Goal: Task Accomplishment & Management: Manage account settings

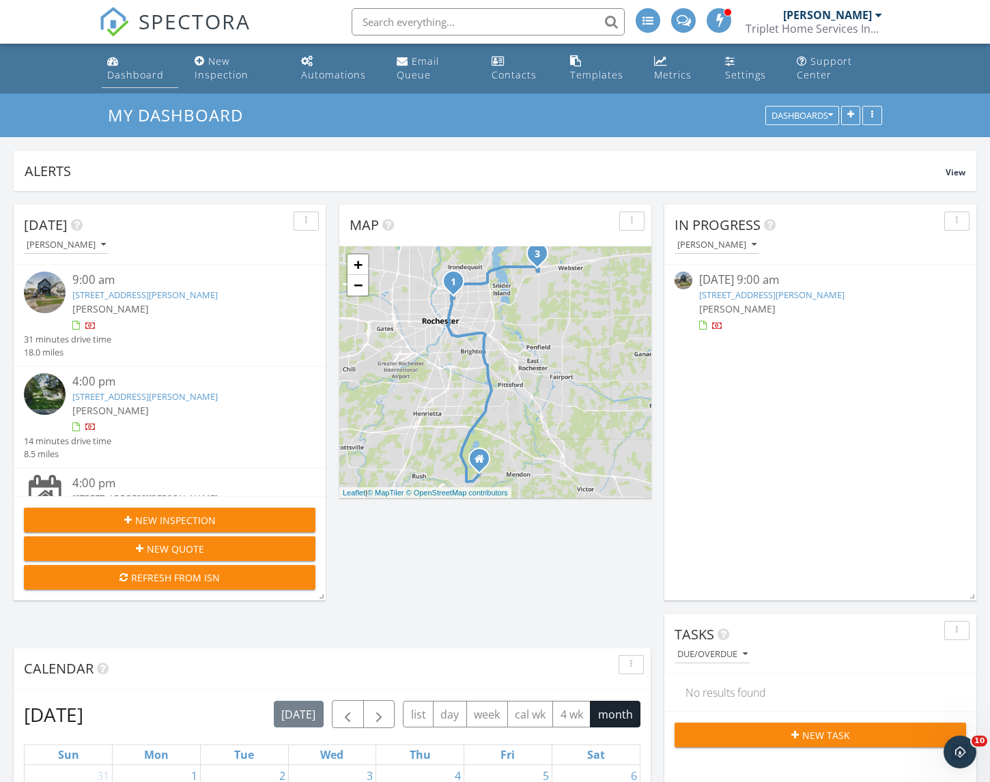
click at [145, 74] on div "Dashboard" at bounding box center [135, 74] width 57 height 13
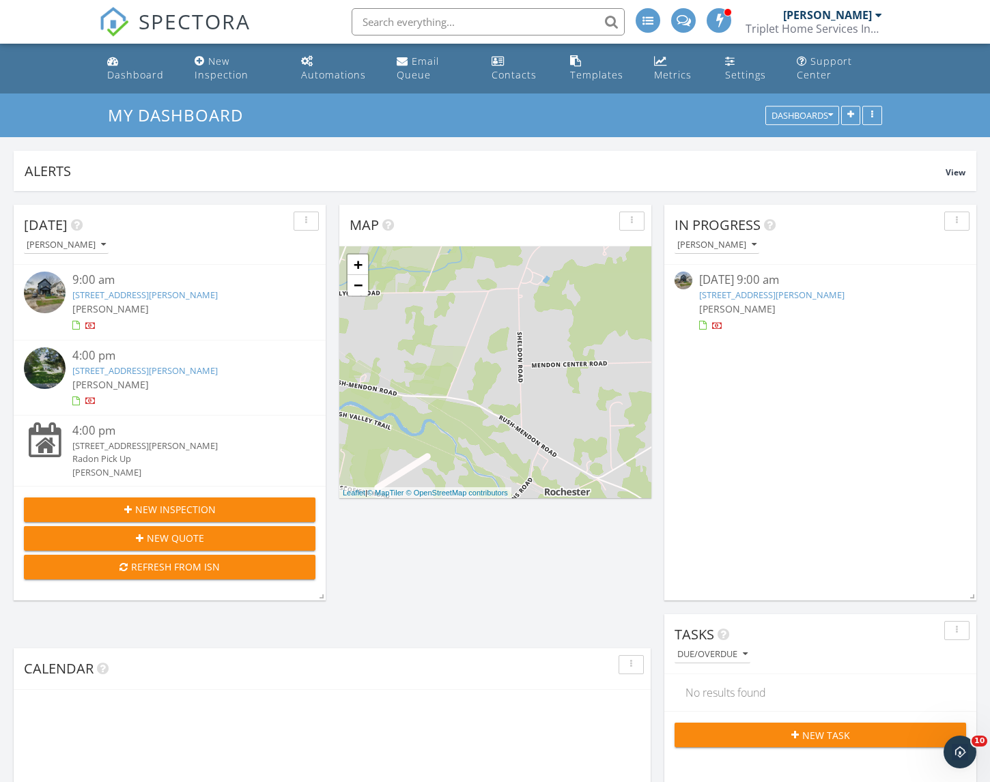
scroll to position [1468, 1011]
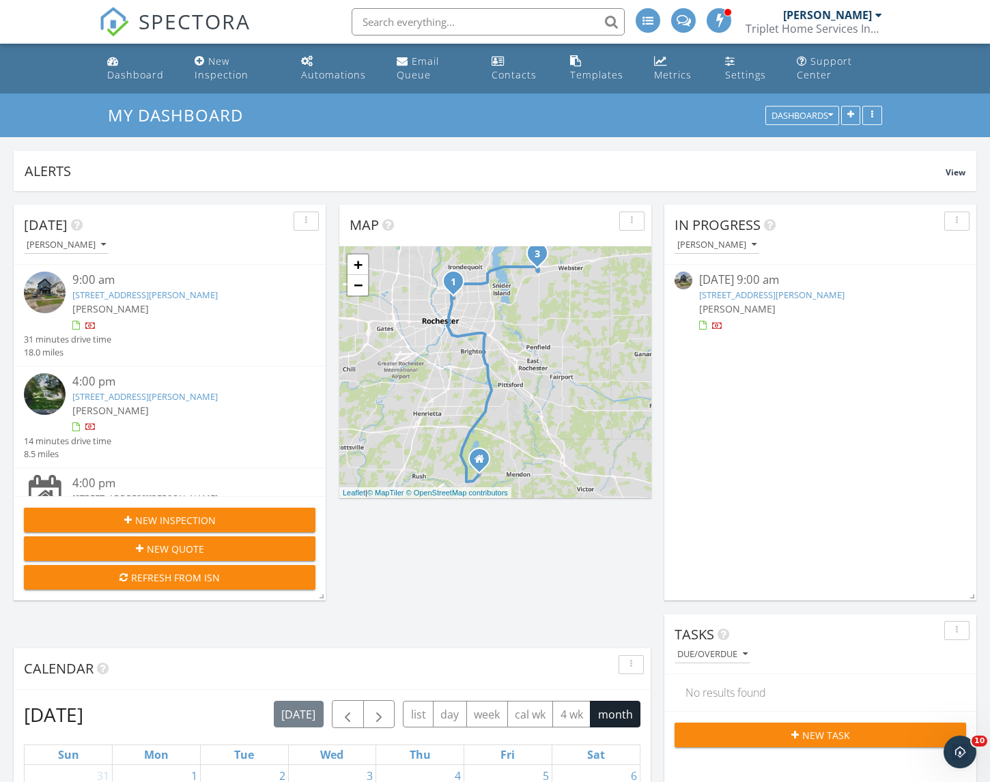
click at [757, 294] on link "92 Roycroft Dr, Rochester, NY 14621" at bounding box center [771, 295] width 145 height 12
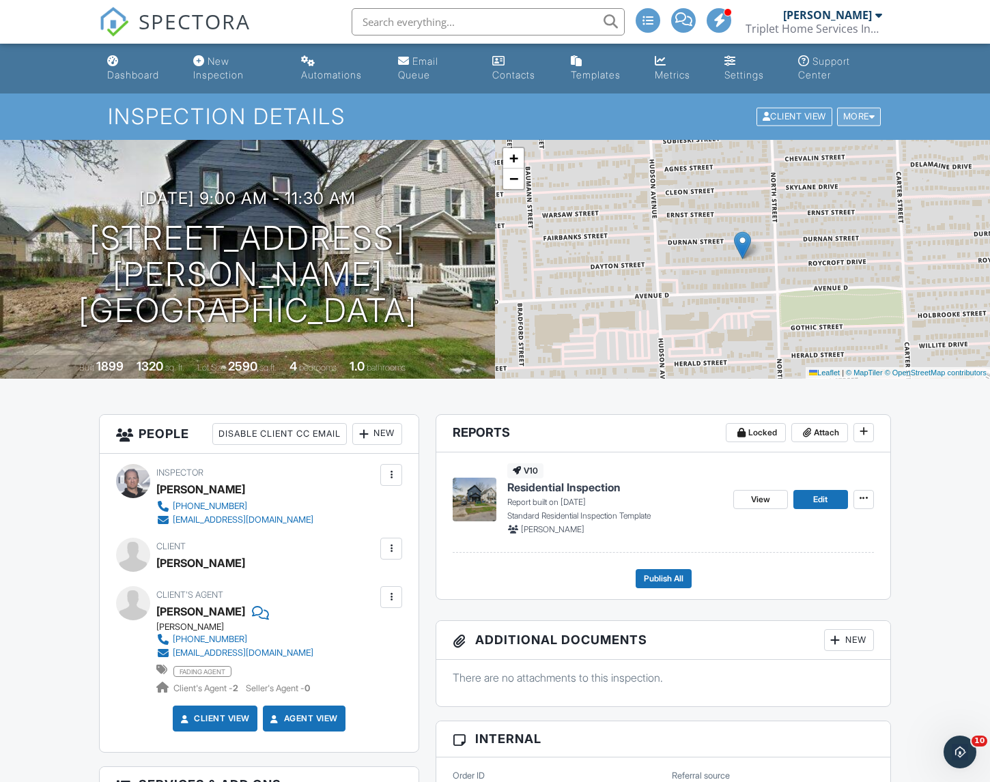
click at [871, 121] on div "More" at bounding box center [859, 117] width 44 height 18
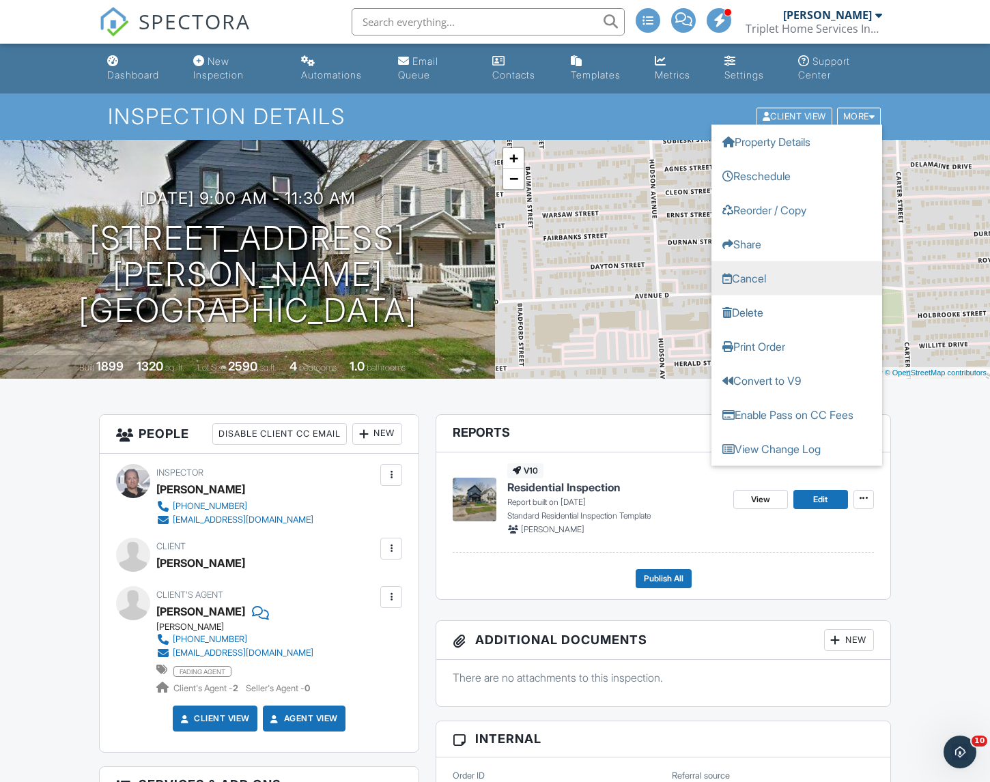
click at [754, 280] on link "Cancel" at bounding box center [796, 278] width 171 height 34
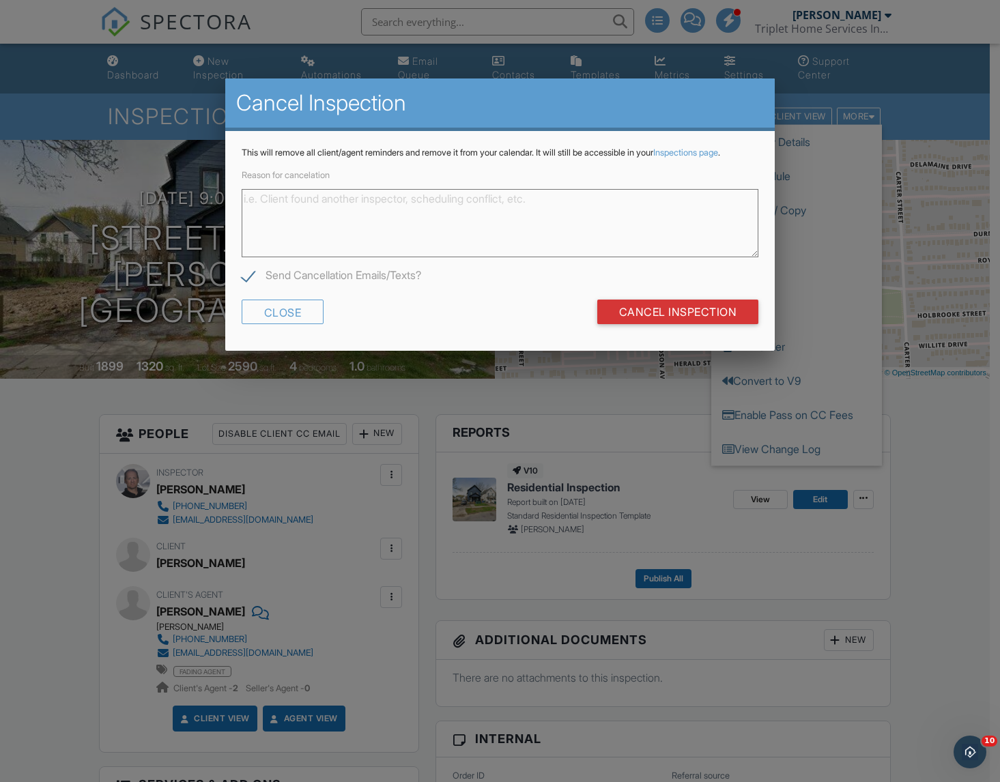
click at [634, 234] on textarea "Reason for cancelation" at bounding box center [500, 223] width 517 height 68
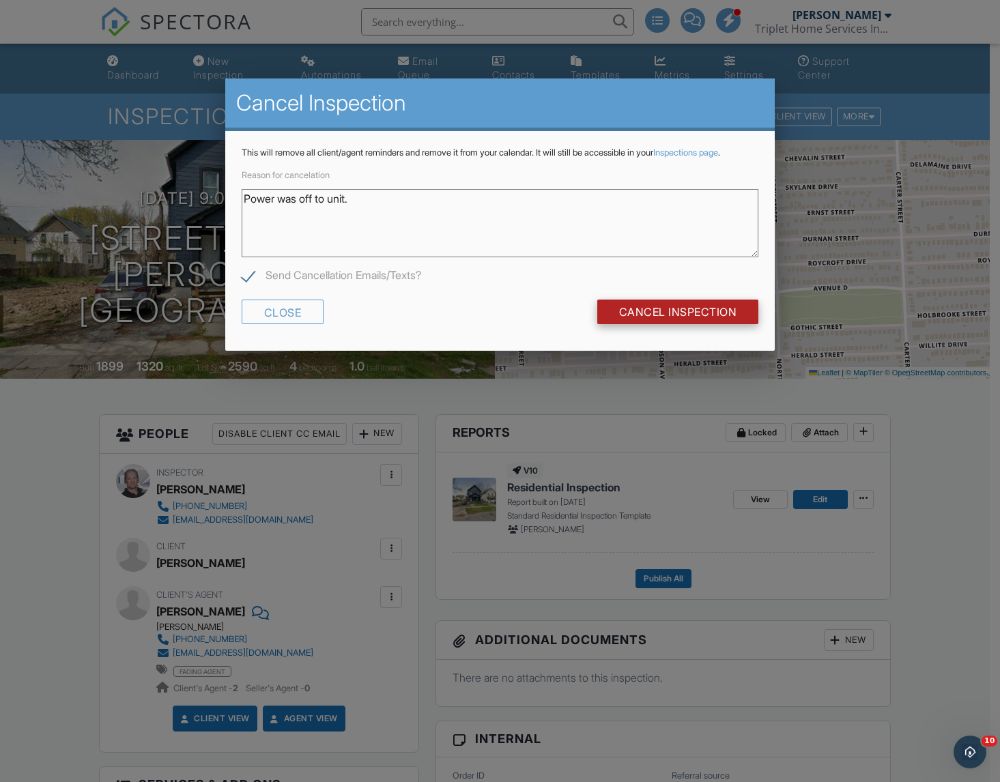
type textarea "Power was off to unit."
click at [666, 324] on input "Cancel Inspection" at bounding box center [678, 312] width 162 height 25
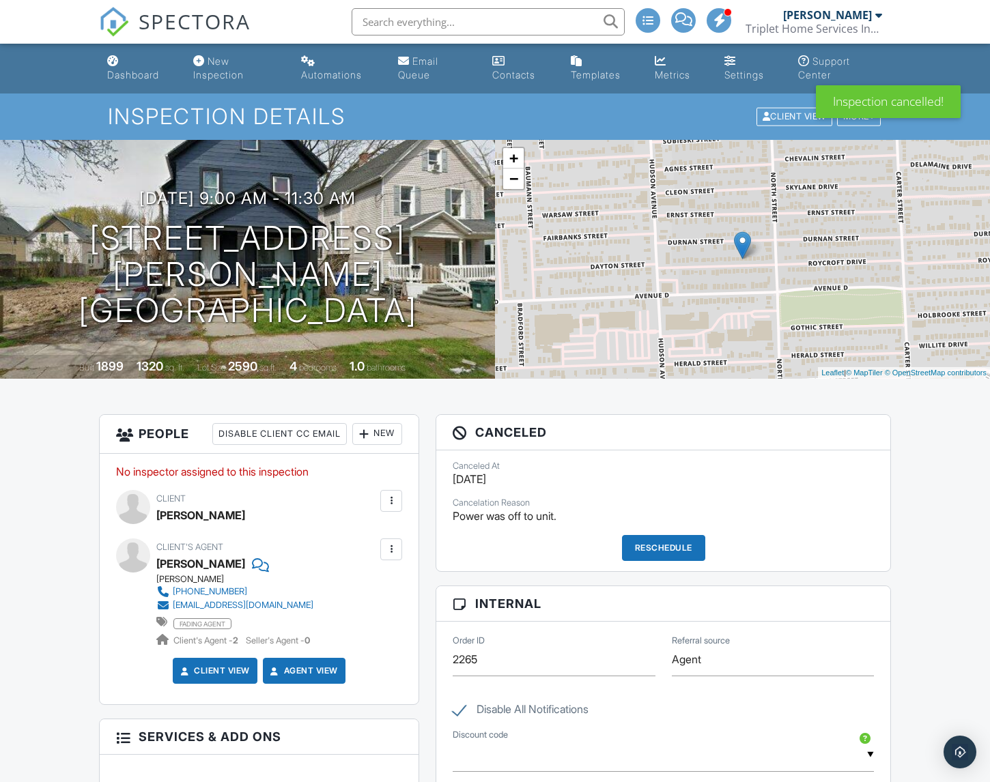
click at [391, 498] on div at bounding box center [391, 501] width 14 height 14
click at [359, 541] on li "Edit" at bounding box center [359, 543] width 70 height 34
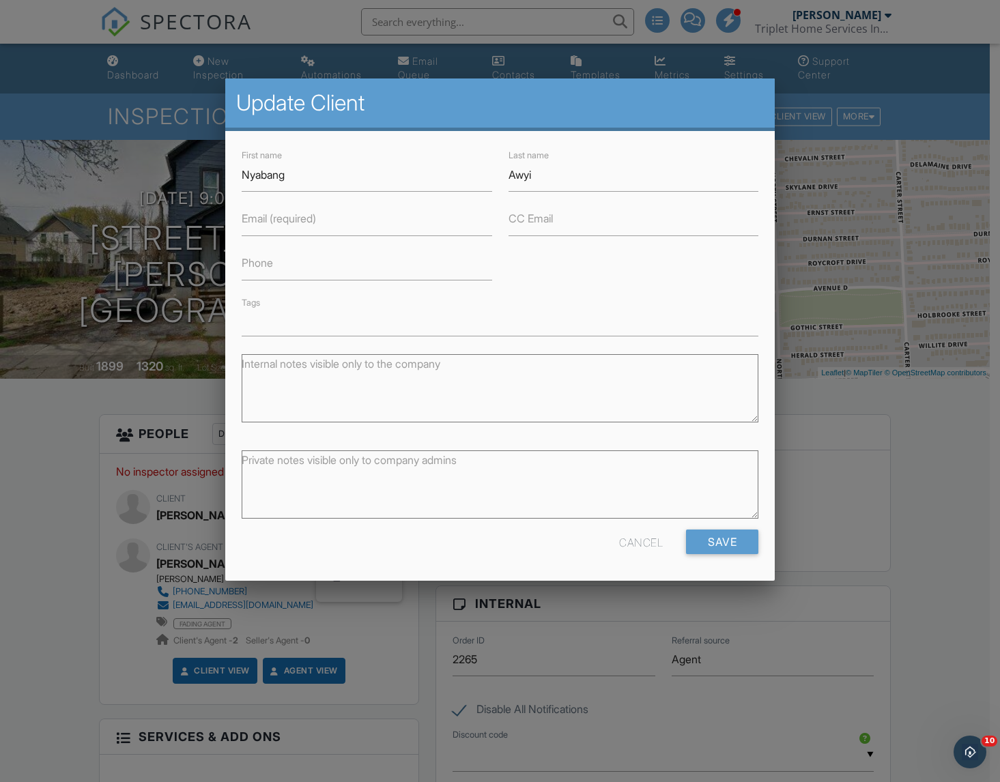
click at [287, 225] on label "Email (required)" at bounding box center [279, 218] width 74 height 15
click at [287, 225] on input "Email (required)" at bounding box center [367, 219] width 251 height 33
type input "nyabangawayi@gmail.com"
click at [730, 538] on input "Save" at bounding box center [722, 542] width 72 height 25
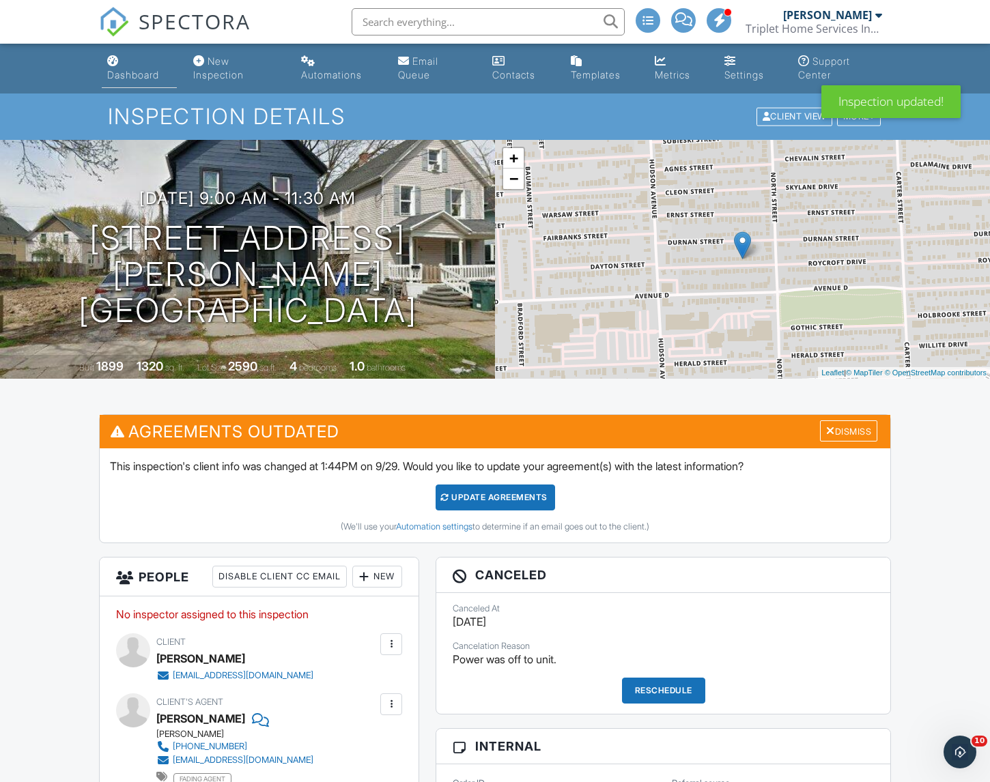
click at [139, 74] on div "Dashboard" at bounding box center [133, 75] width 52 height 12
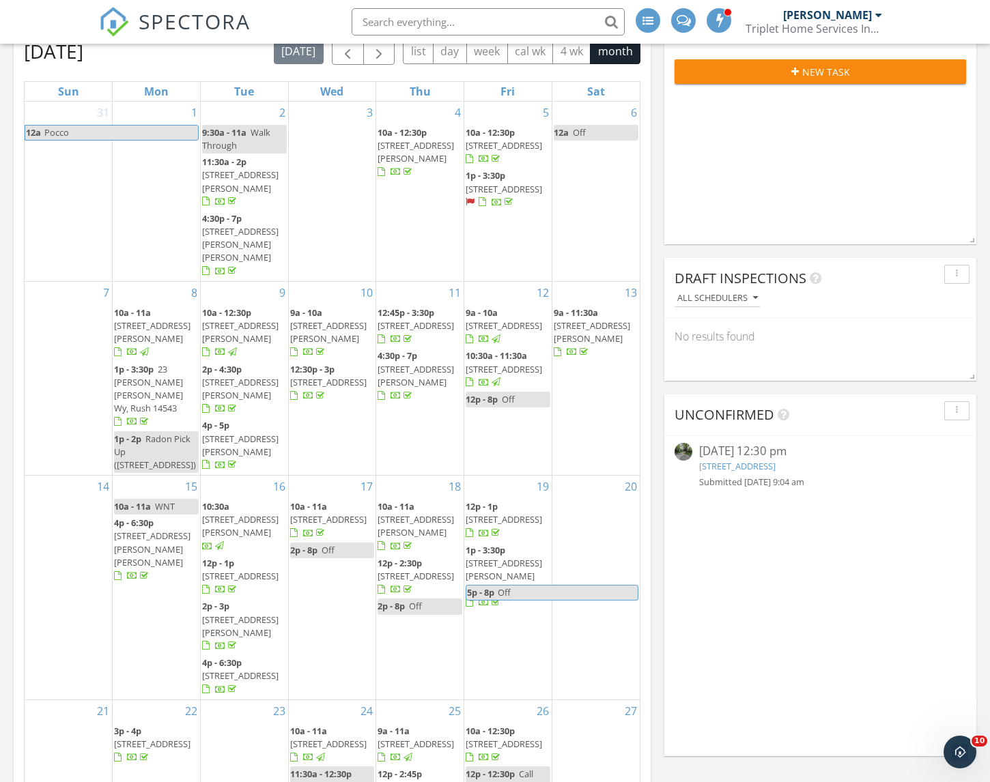
scroll to position [673, 0]
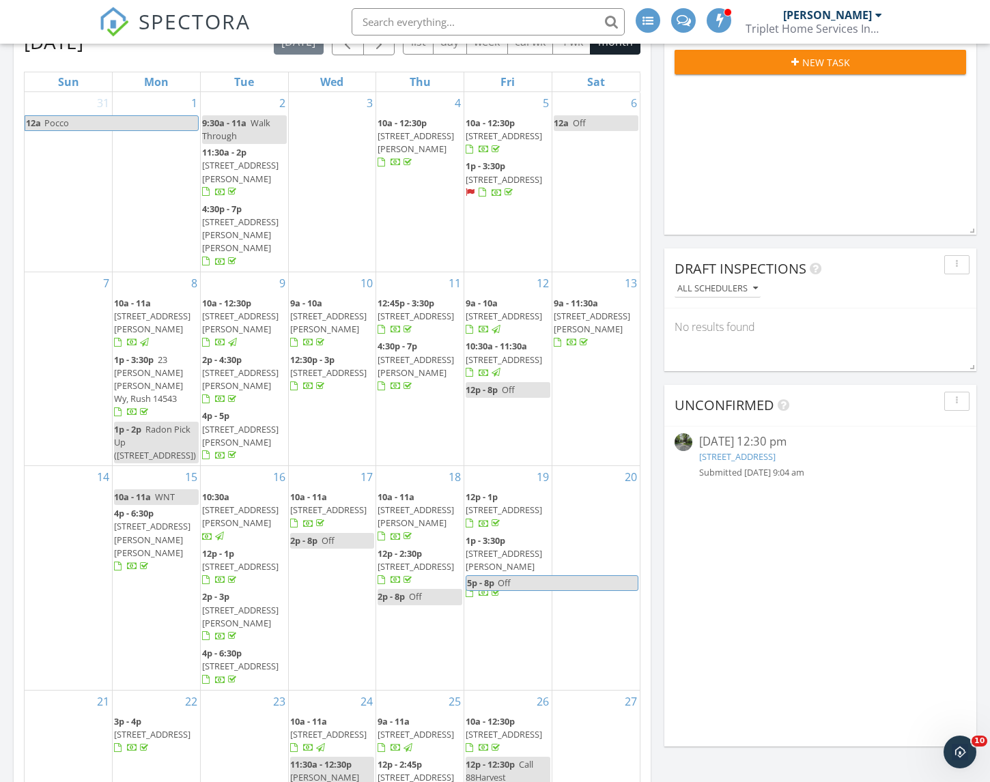
click at [753, 456] on link "[STREET_ADDRESS]" at bounding box center [737, 457] width 76 height 12
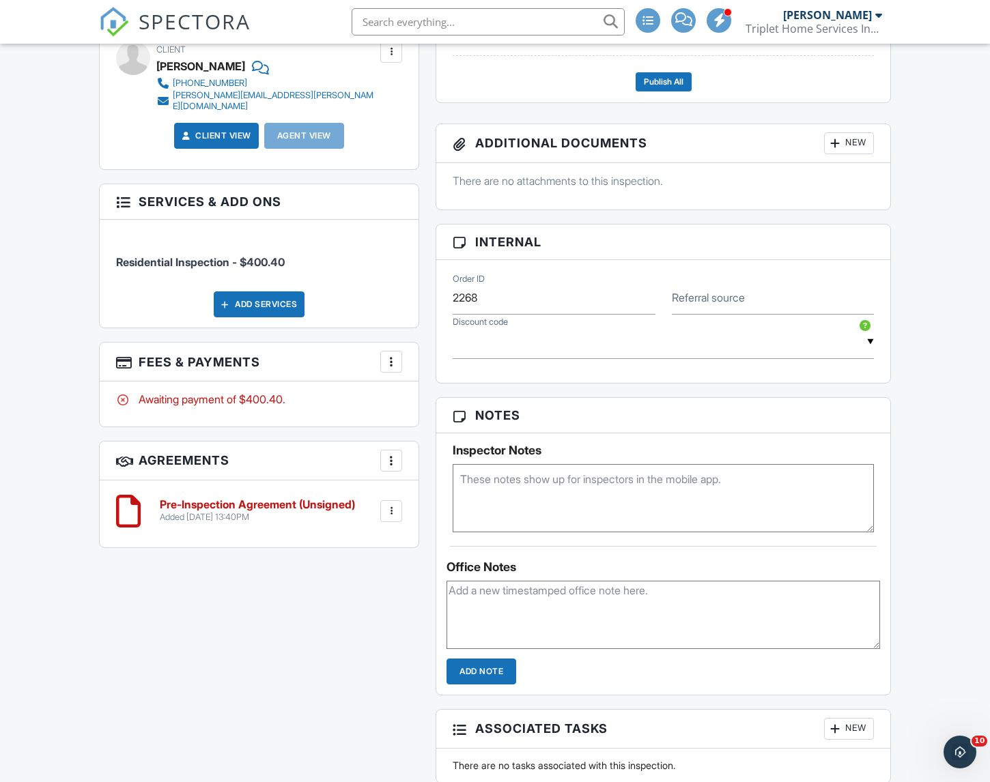
click at [393, 369] on div at bounding box center [391, 362] width 14 height 14
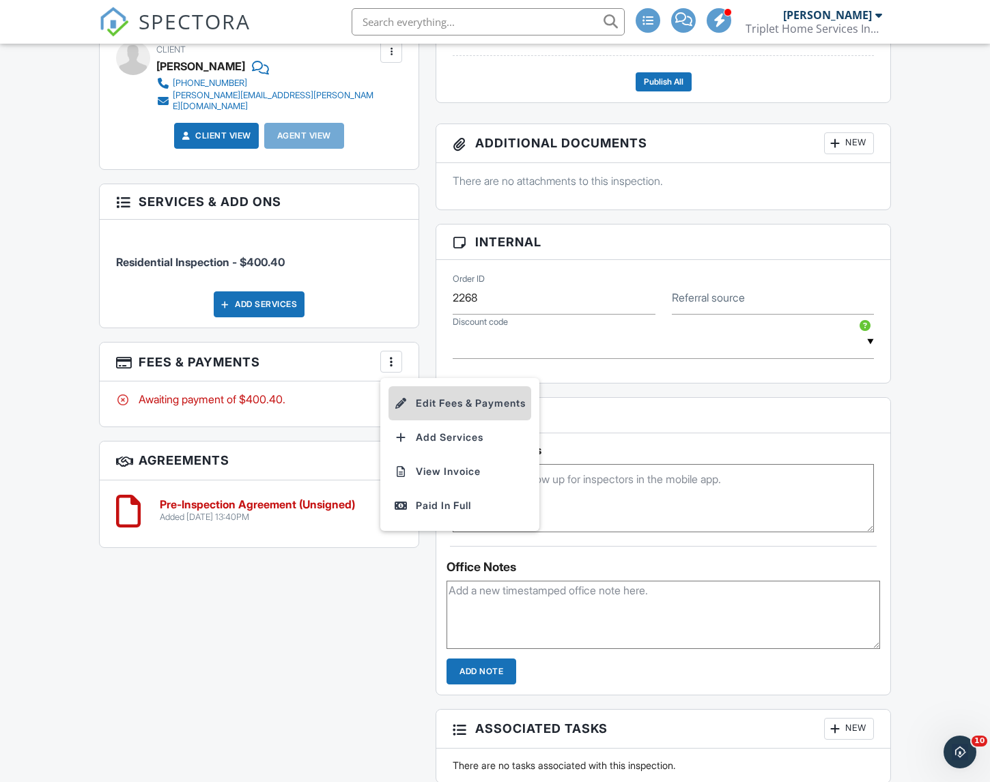
click at [434, 408] on li "Edit Fees & Payments" at bounding box center [459, 403] width 143 height 34
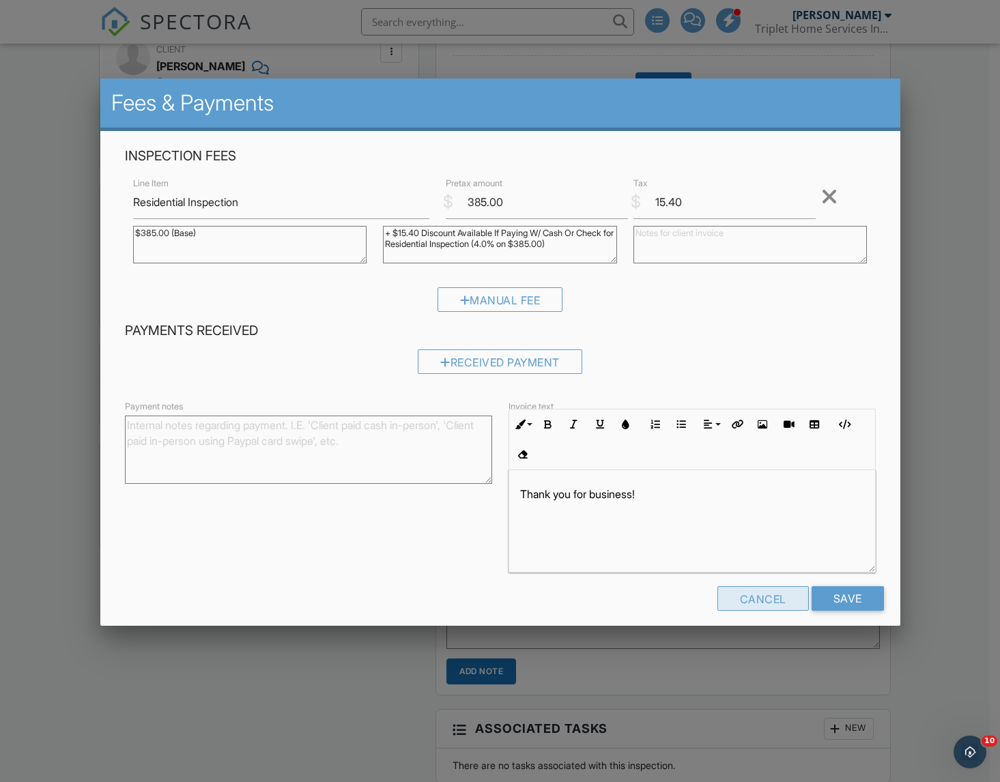
click at [743, 591] on div "Cancel" at bounding box center [763, 598] width 91 height 25
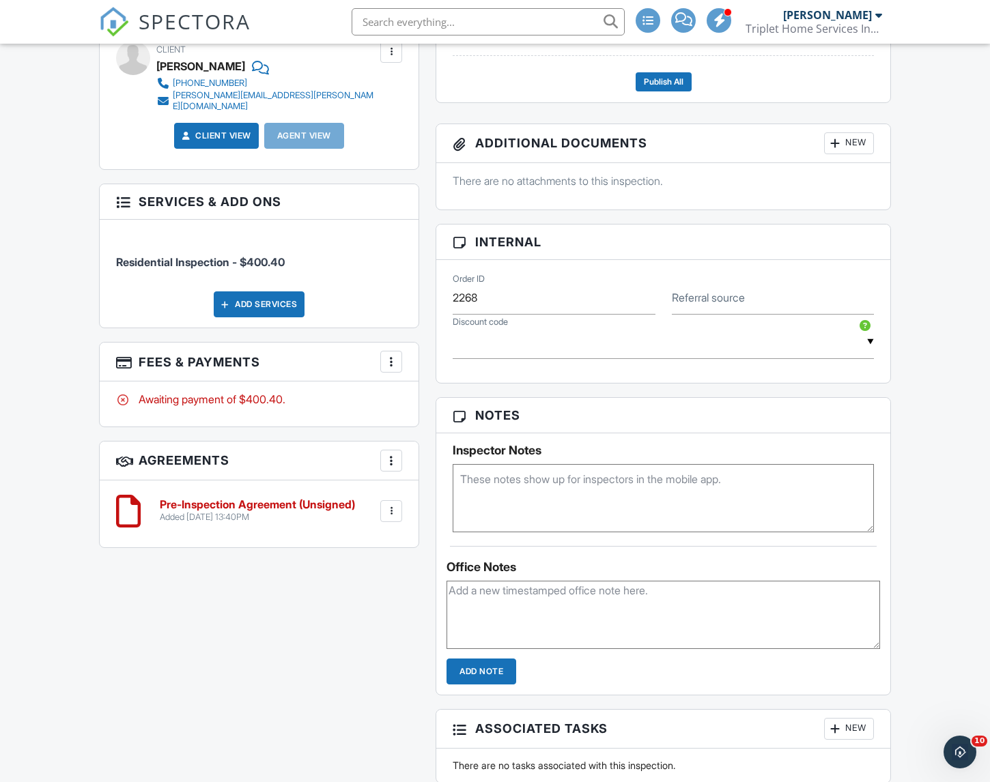
click at [268, 311] on div "Add Services" at bounding box center [259, 305] width 91 height 26
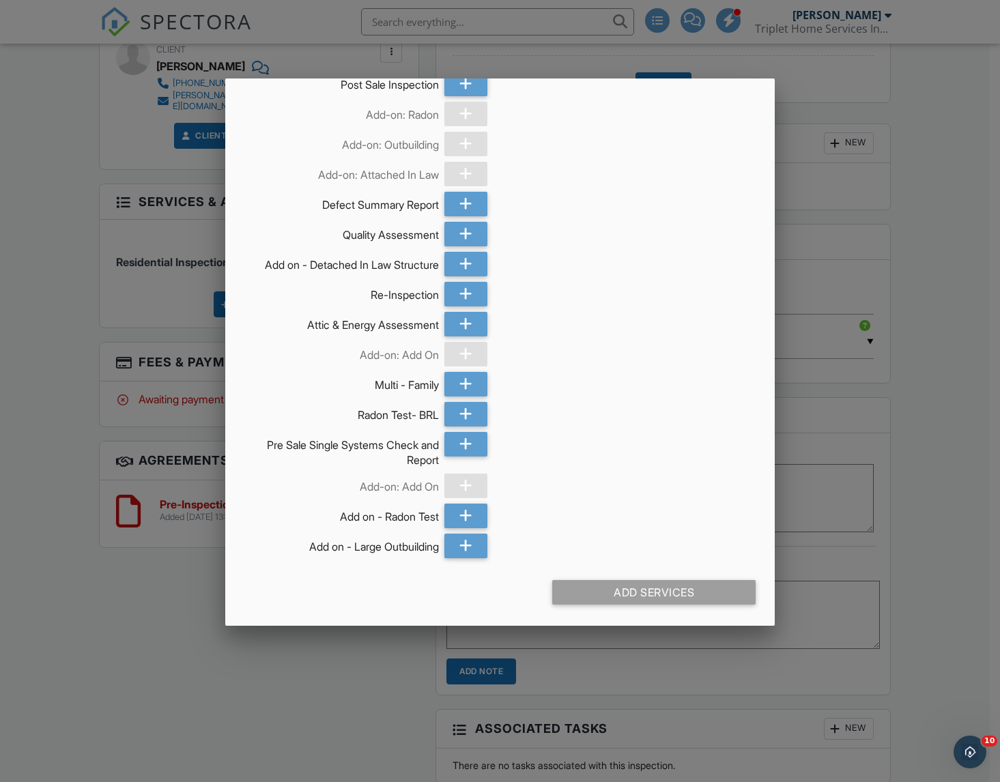
scroll to position [758, 0]
click at [465, 386] on icon at bounding box center [465, 385] width 13 height 25
click at [508, 386] on icon at bounding box center [514, 385] width 13 height 25
click at [182, 712] on div at bounding box center [500, 421] width 1000 height 978
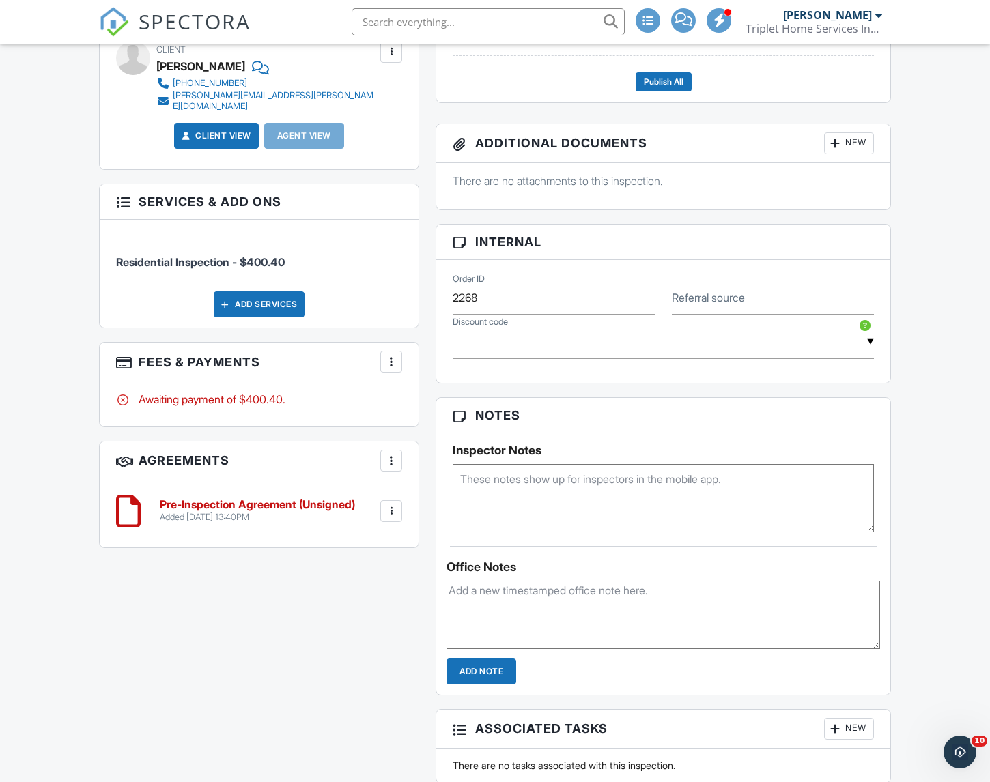
click at [390, 369] on div at bounding box center [391, 362] width 14 height 14
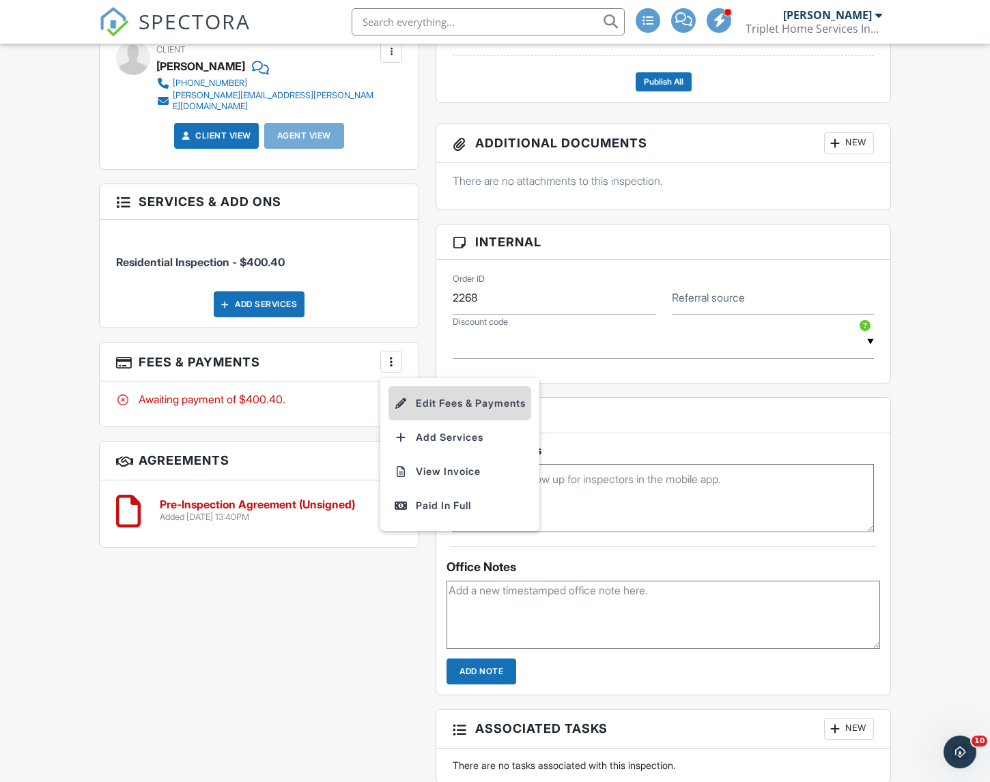
click at [442, 405] on li "Edit Fees & Payments" at bounding box center [459, 403] width 143 height 34
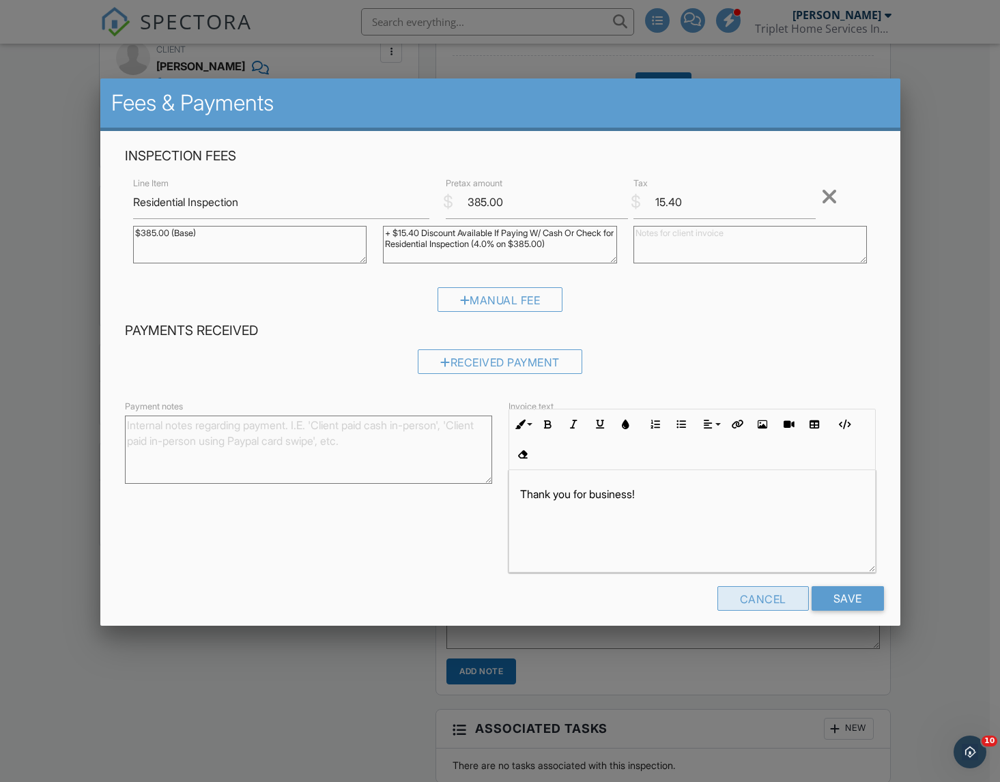
click at [746, 599] on div "Cancel" at bounding box center [763, 598] width 91 height 25
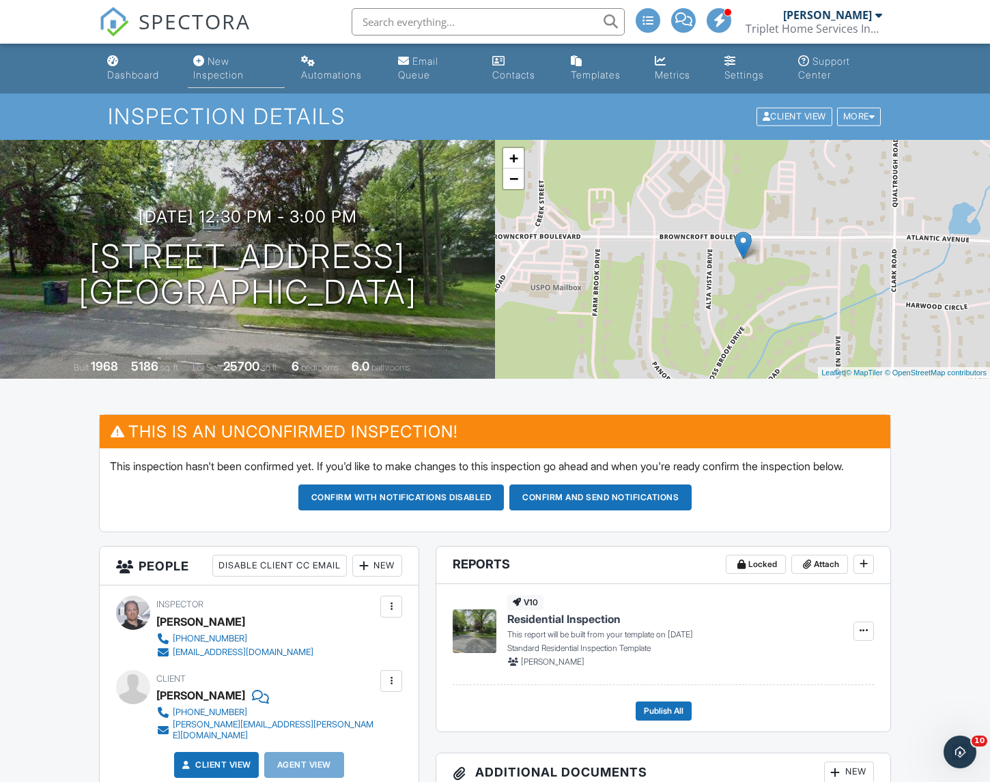
scroll to position [0, 0]
click at [149, 78] on div "Dashboard" at bounding box center [133, 75] width 52 height 12
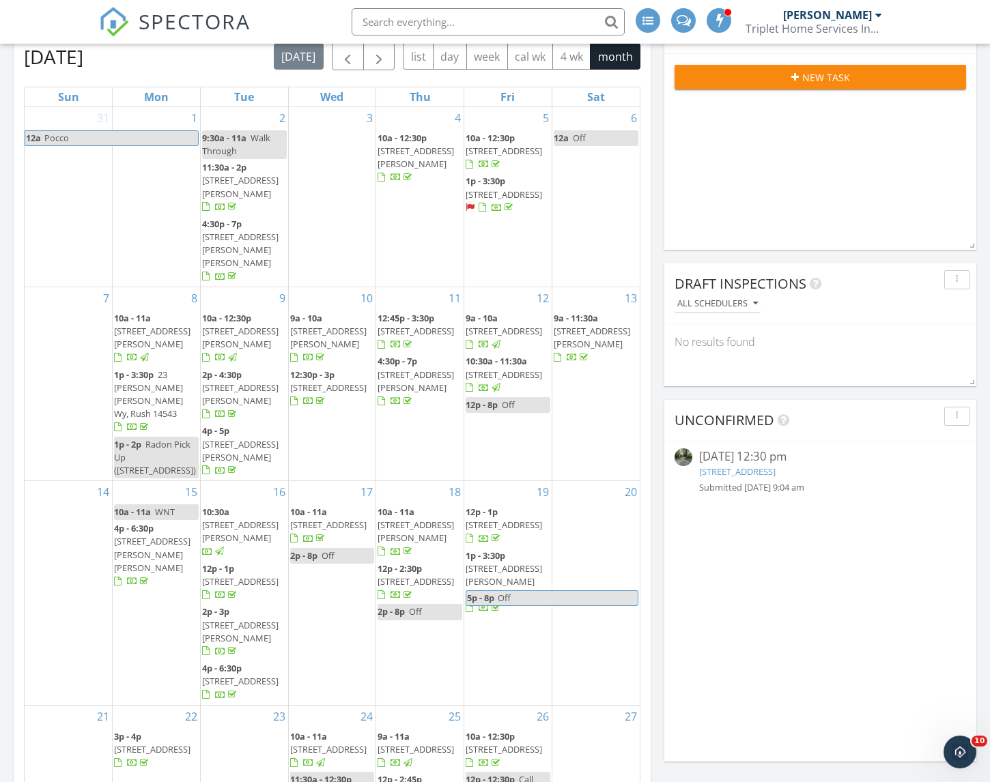
scroll to position [653, 0]
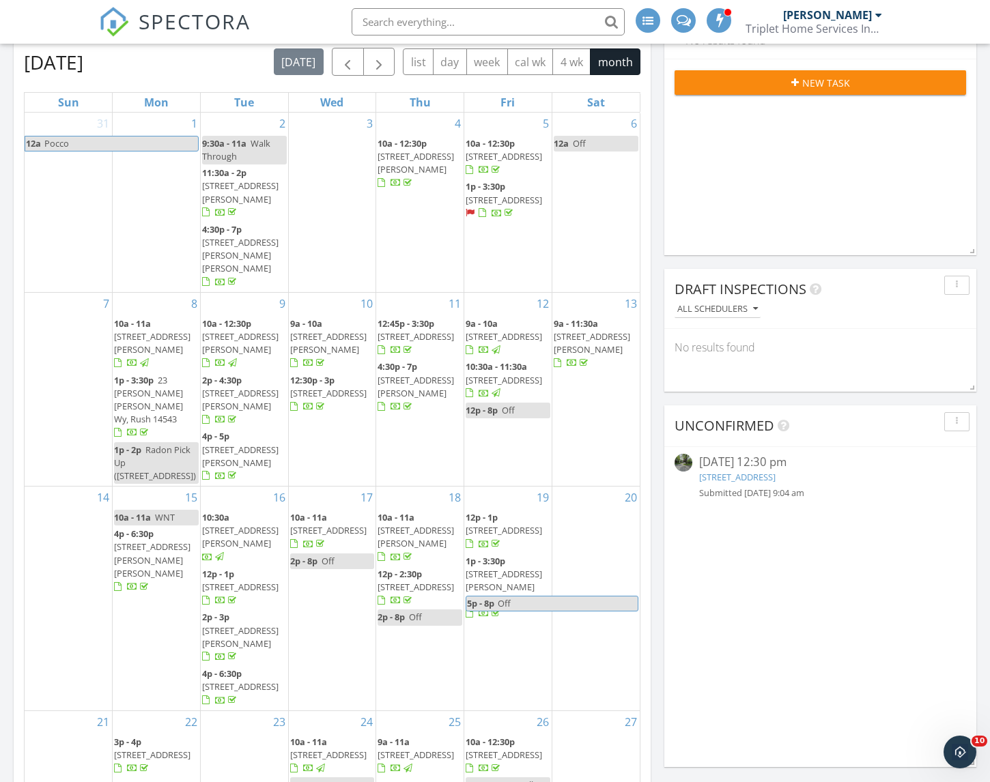
click at [724, 309] on div "All schedulers" at bounding box center [717, 309] width 81 height 10
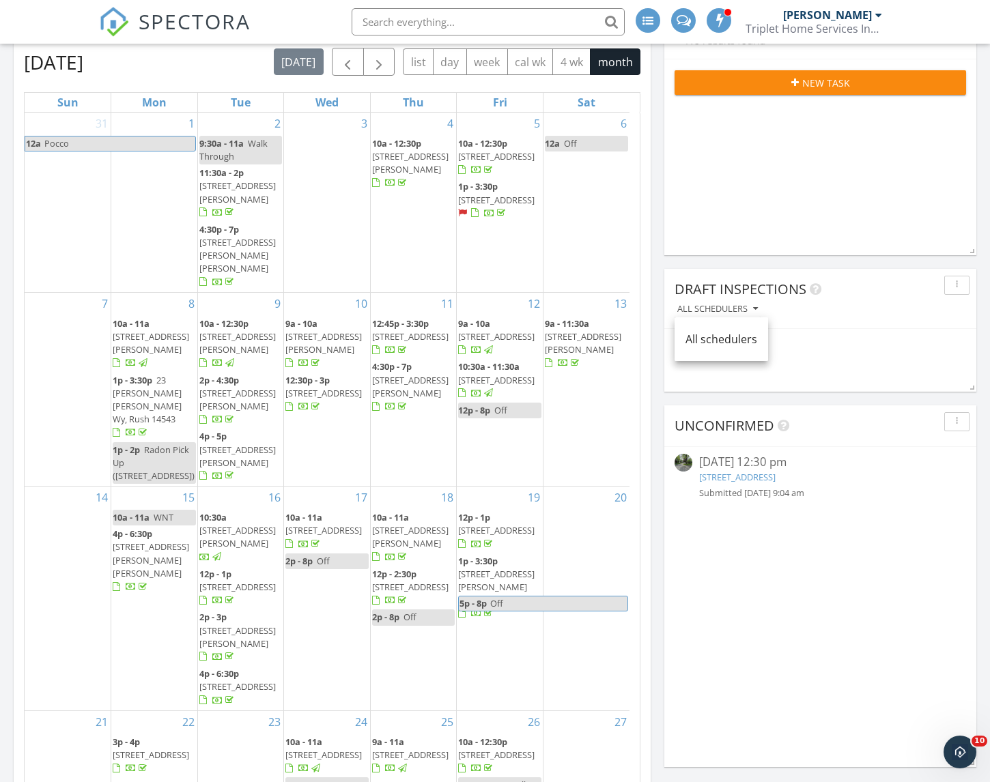
click at [724, 309] on div "All schedulers" at bounding box center [717, 309] width 81 height 10
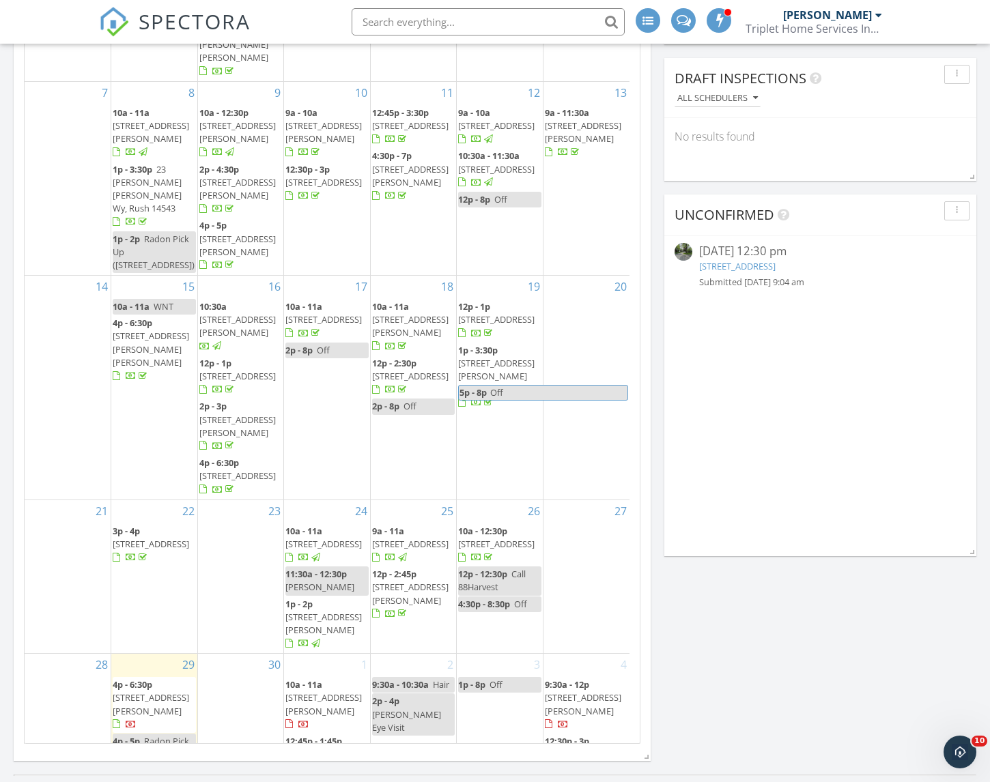
scroll to position [885, 0]
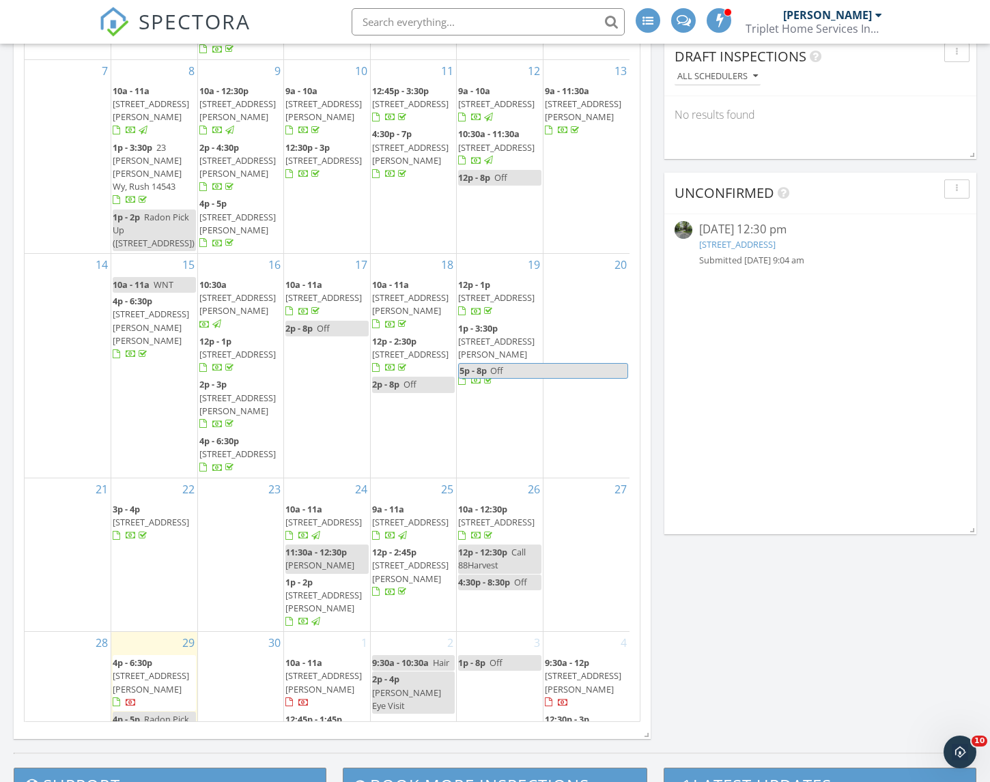
click at [776, 244] on link "2565 Browncroft Blvd, Rochester, NY 14625" at bounding box center [737, 244] width 76 height 12
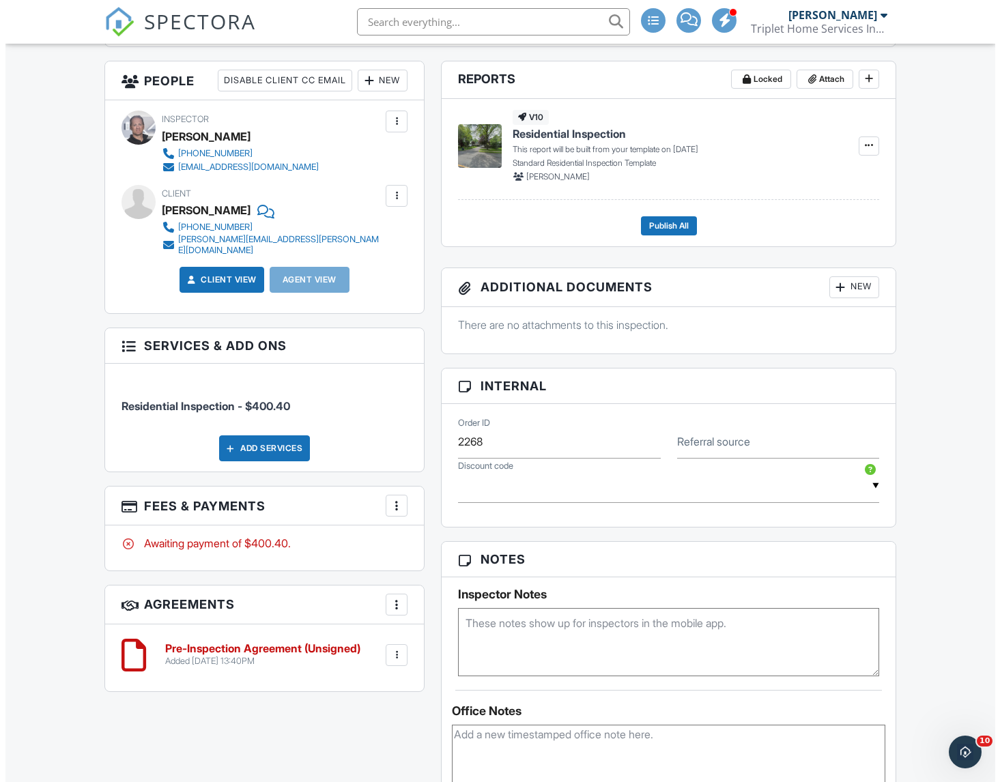
scroll to position [496, 0]
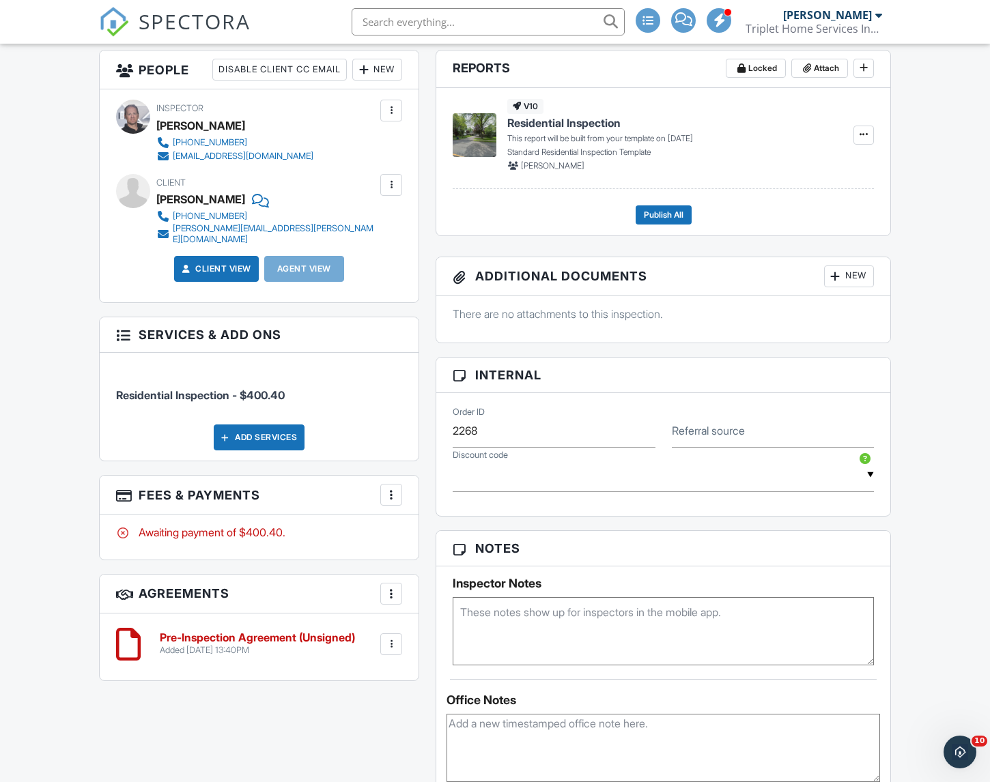
click at [393, 501] on div at bounding box center [391, 495] width 14 height 14
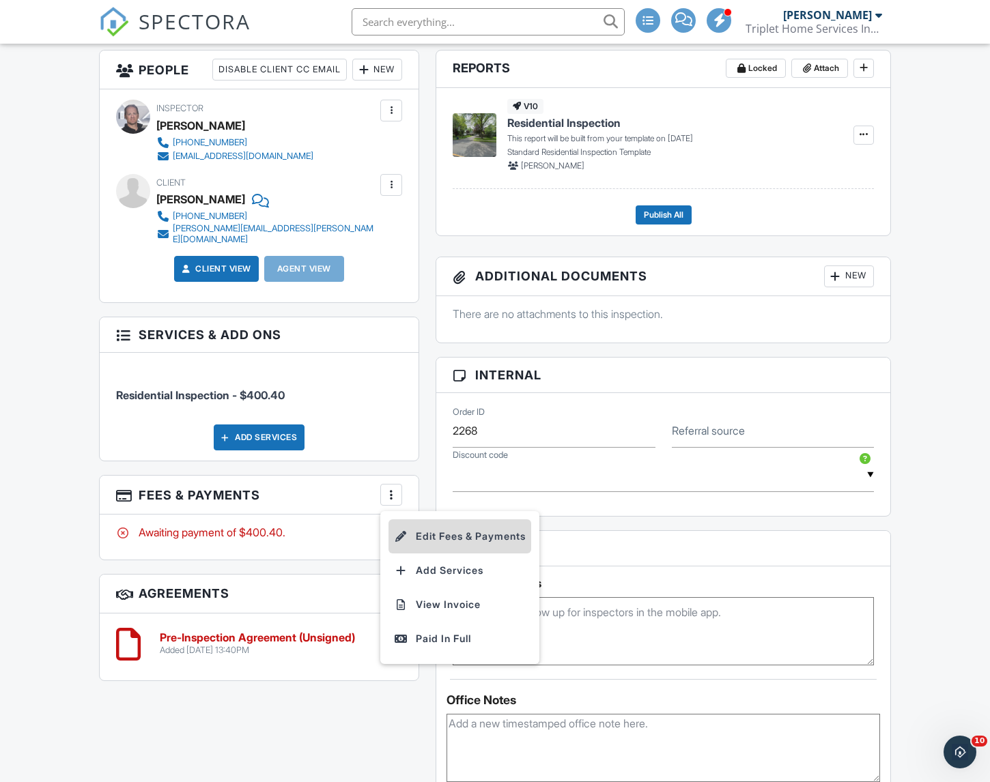
click at [436, 539] on li "Edit Fees & Payments" at bounding box center [459, 537] width 143 height 34
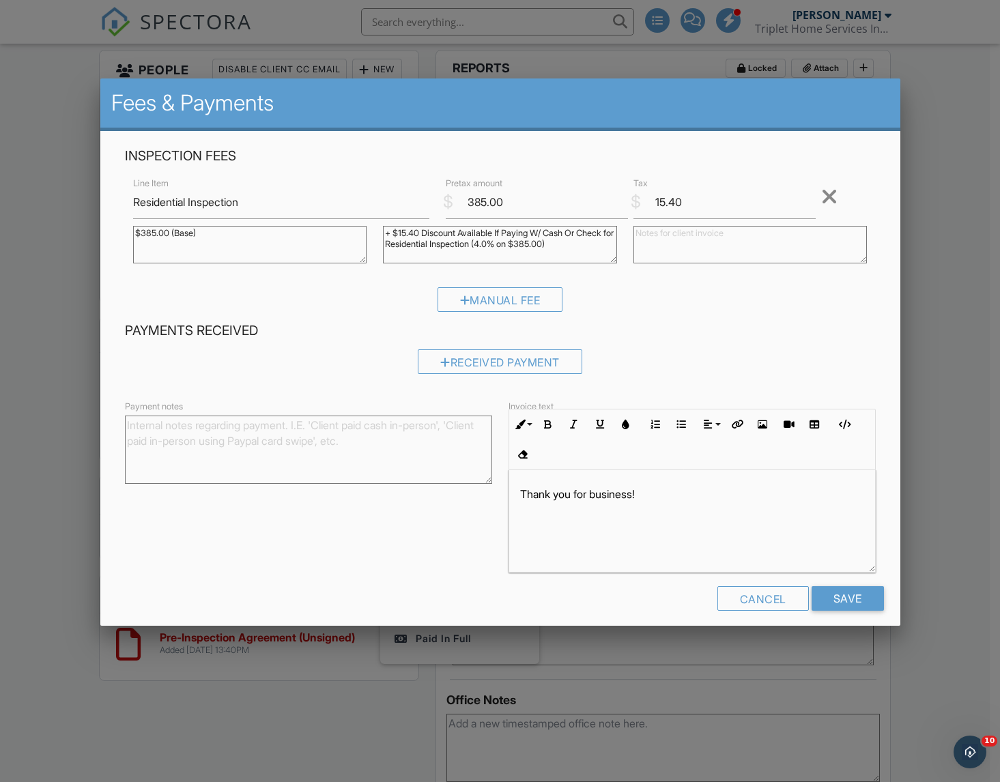
click at [213, 232] on textarea "$385.00 (Base)" at bounding box center [250, 245] width 234 height 38
type textarea "$585.00 Multi Family"
click at [417, 231] on textarea "+ $15.40 Discount Available If Paying W/ Cash Or Check for Residential Inspecti…" at bounding box center [500, 245] width 234 height 38
click at [403, 232] on textarea "+ $15.40 Discount Available If Paying W/ Cash Or Check for Residential Inspecti…" at bounding box center [500, 245] width 234 height 38
click at [569, 242] on textarea "+ $15.40 Discount Available If Paying W/ Cash Or Check for Residential Inspecti…" at bounding box center [500, 245] width 234 height 38
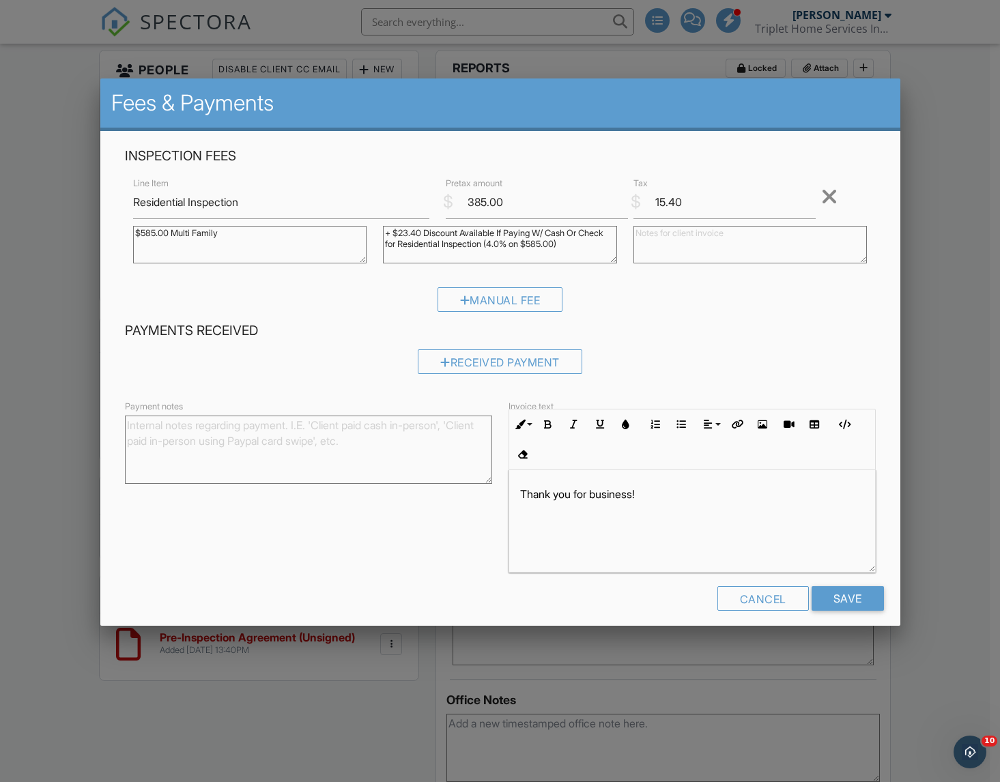
type textarea "+ $23.40 Discount Available If Paying W/ Cash Or Check for Residential Inspecti…"
click at [687, 292] on div "Manual Fee" at bounding box center [500, 304] width 751 height 35
click at [659, 197] on input "15.40" at bounding box center [725, 202] width 182 height 33
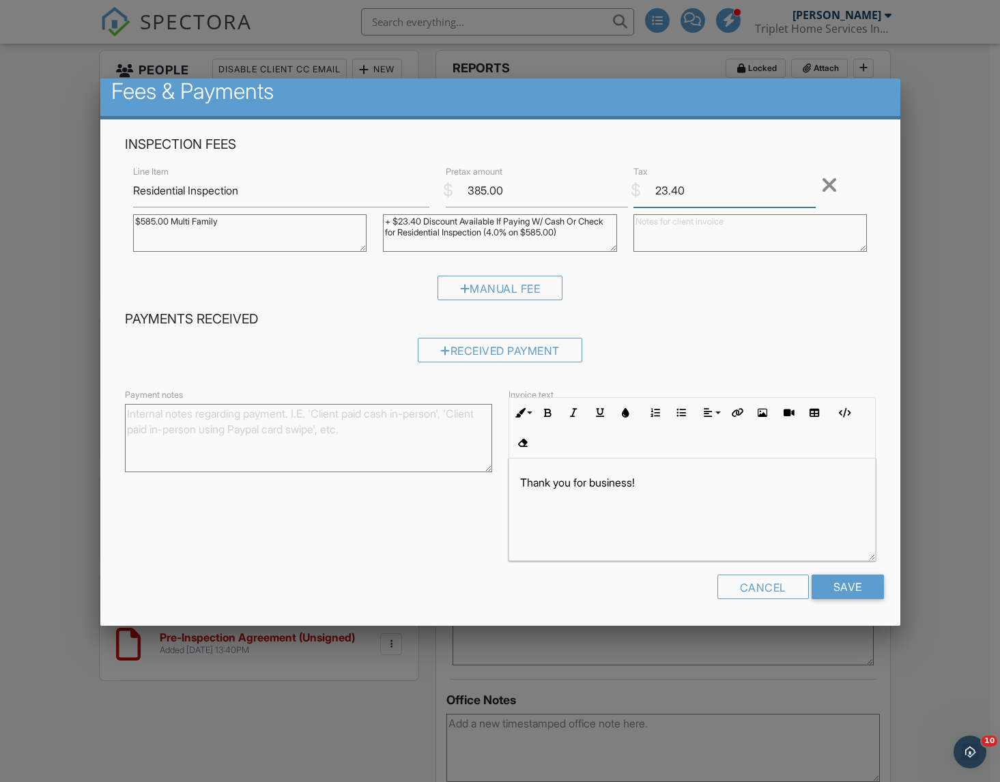
scroll to position [11, 0]
type input "23.40"
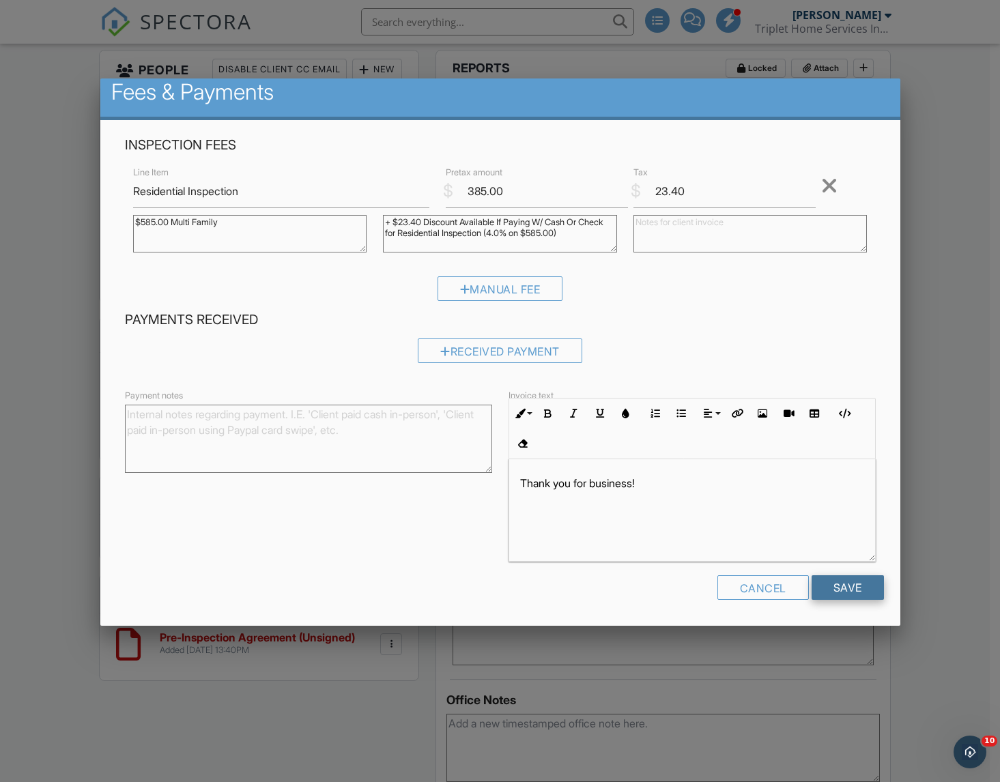
click at [838, 586] on input "Save" at bounding box center [848, 588] width 72 height 25
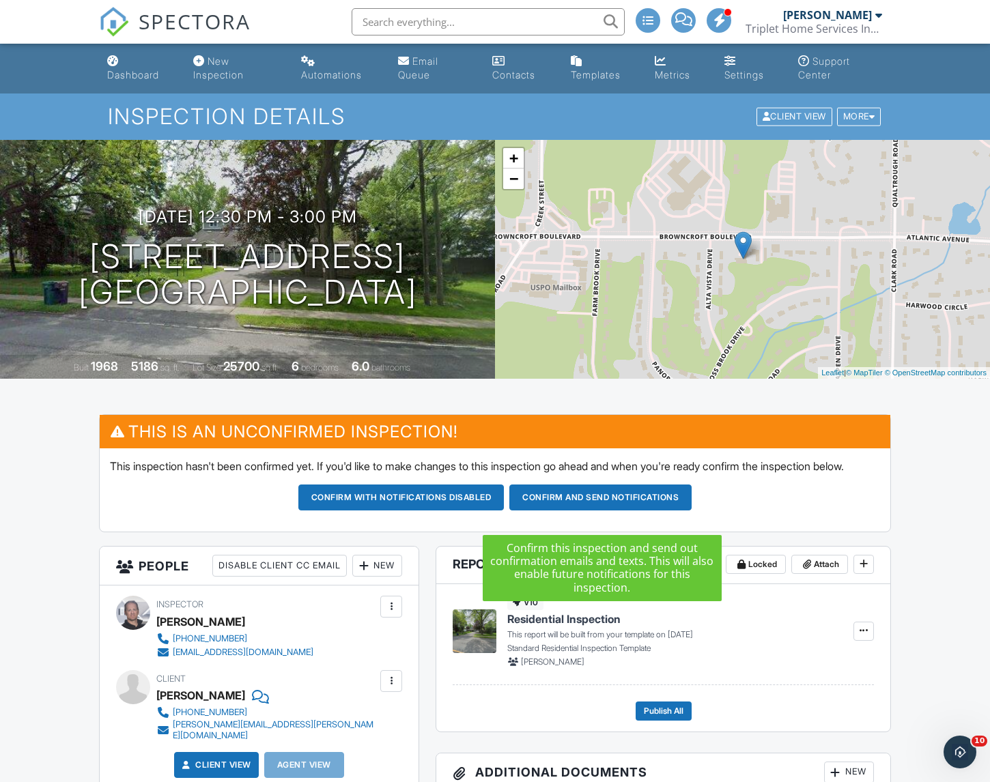
click at [590, 509] on button "Confirm and send notifications" at bounding box center [600, 498] width 182 height 26
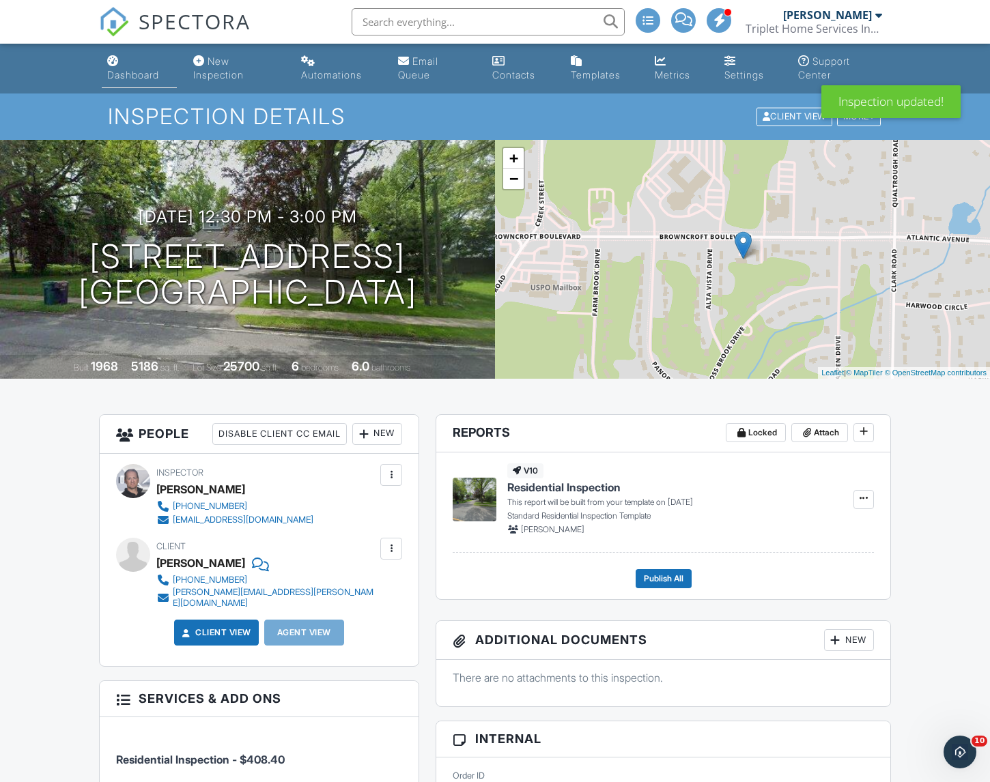
click at [129, 74] on div "Dashboard" at bounding box center [133, 75] width 52 height 12
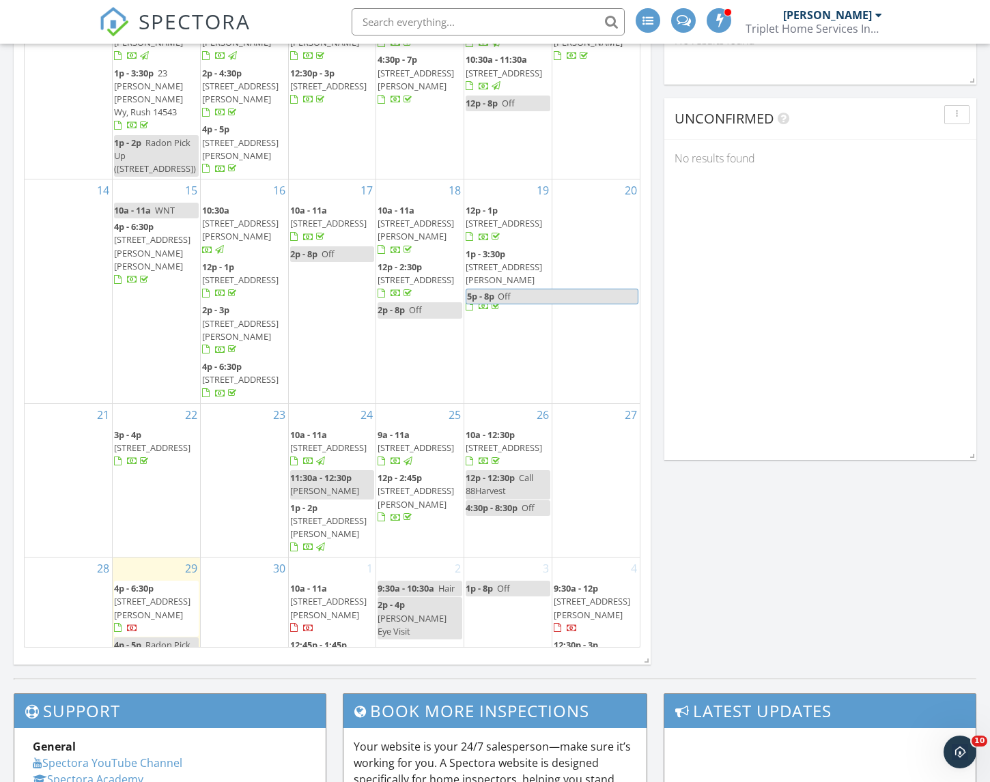
scroll to position [961, 0]
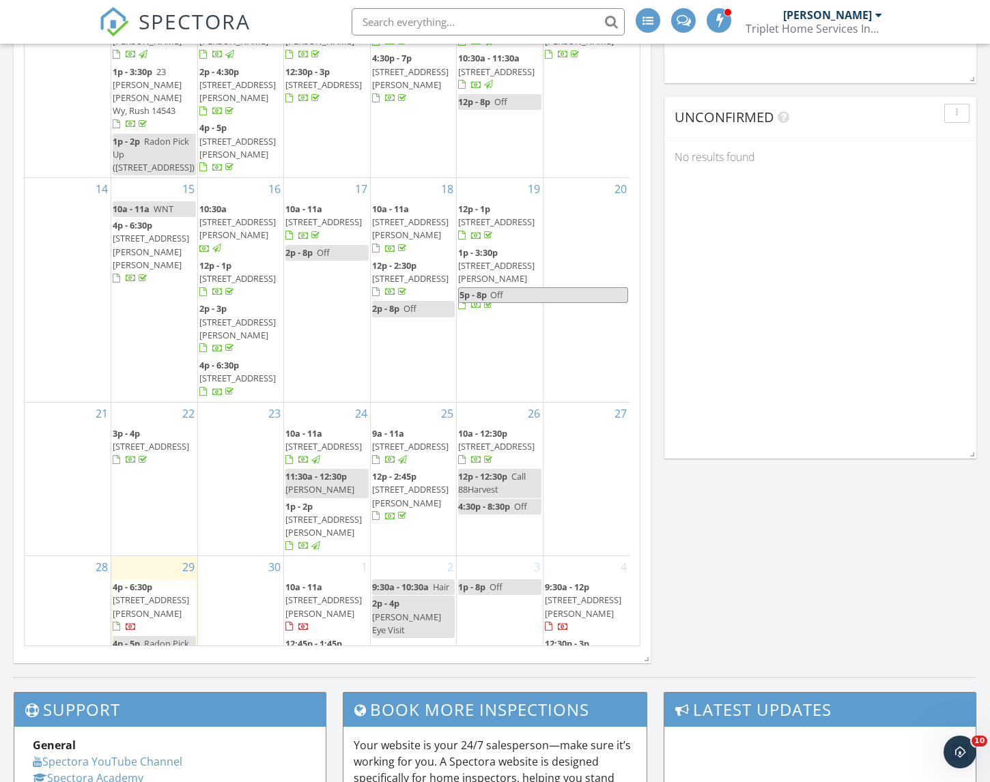
click at [584, 651] on span "2565 Browncroft Blvd, Rochester 14625" at bounding box center [583, 657] width 76 height 12
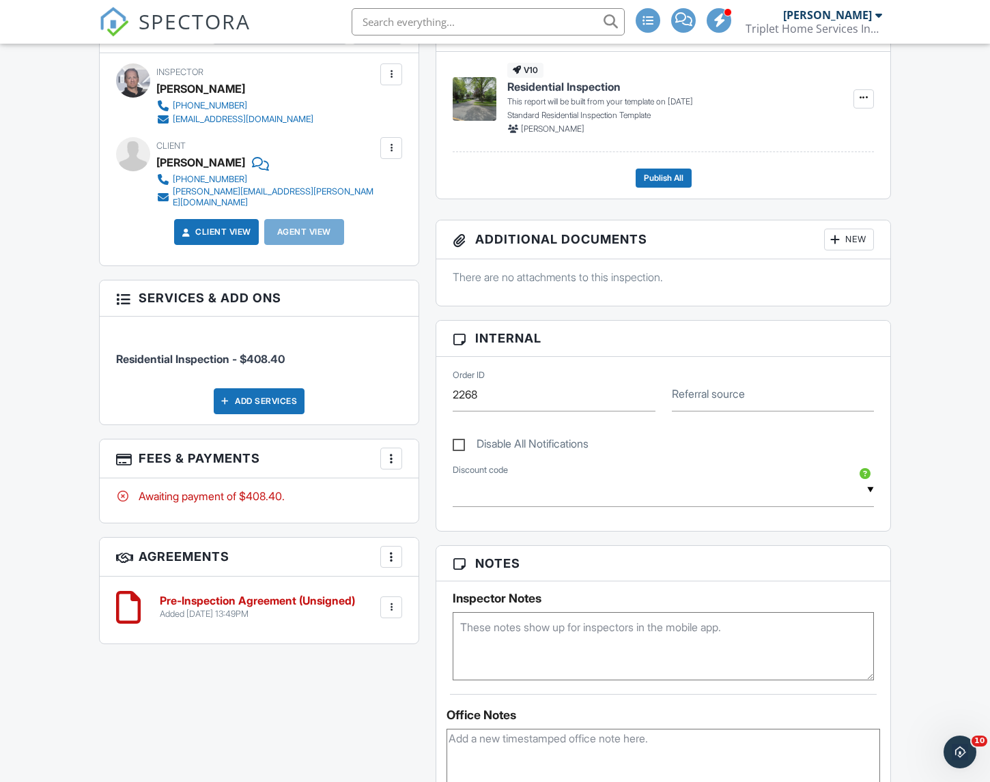
click at [392, 452] on div at bounding box center [391, 459] width 14 height 14
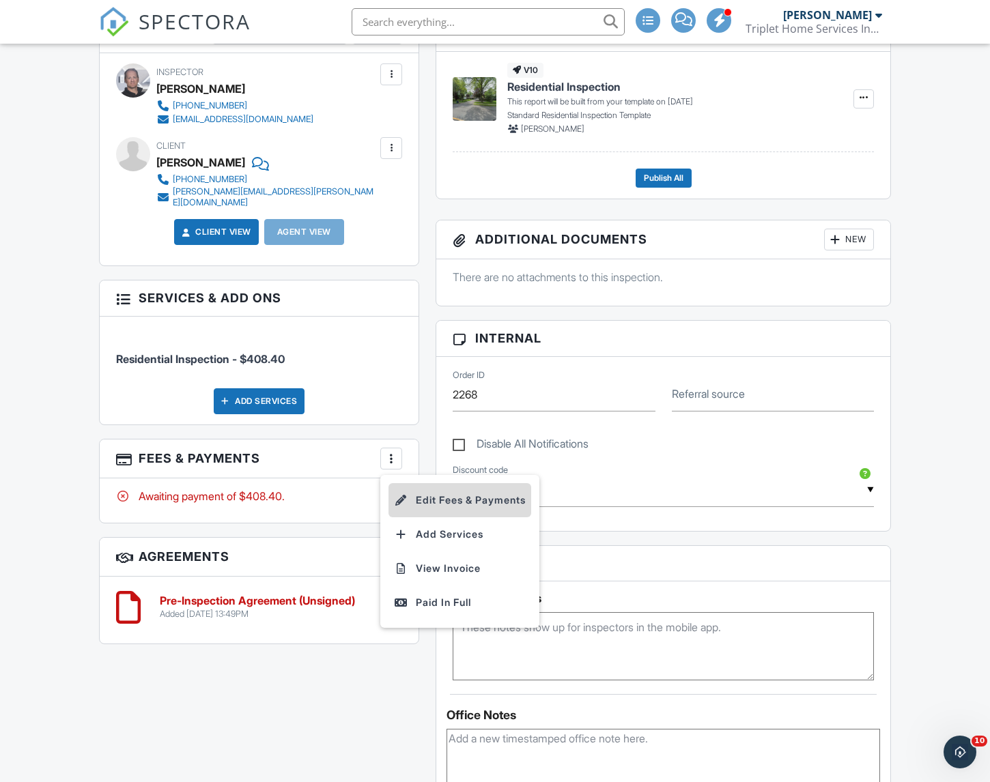
click at [434, 490] on li "Edit Fees & Payments" at bounding box center [459, 500] width 143 height 34
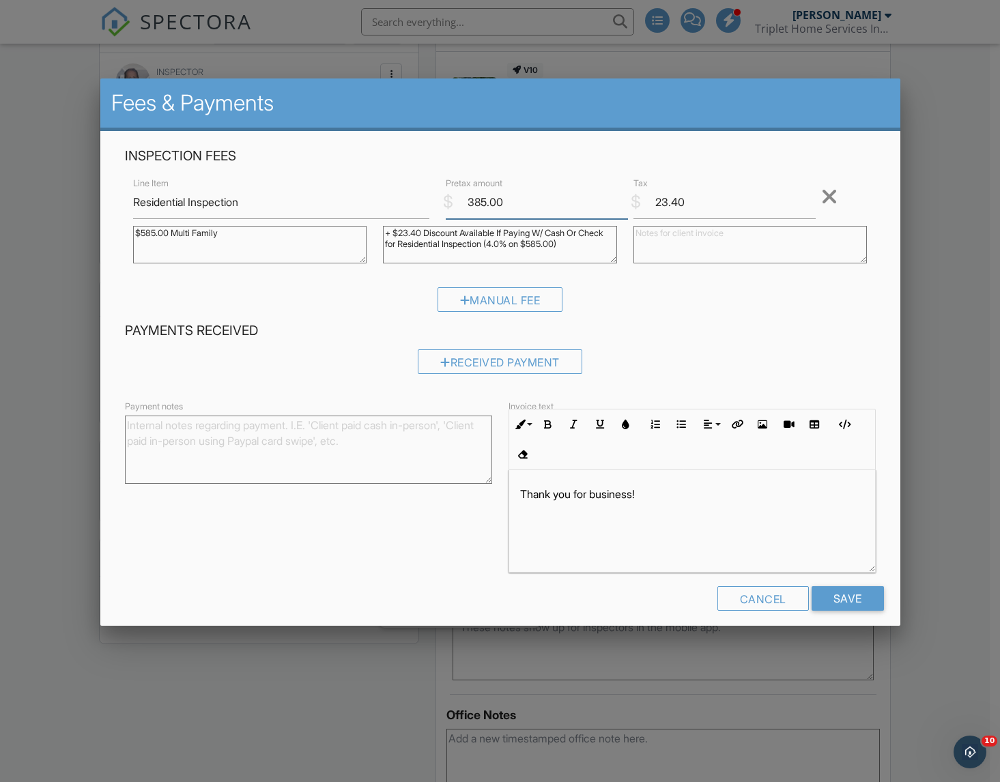
click at [470, 202] on input "385.00" at bounding box center [537, 202] width 182 height 33
type input "585.00"
click at [832, 587] on input "Save" at bounding box center [848, 598] width 72 height 25
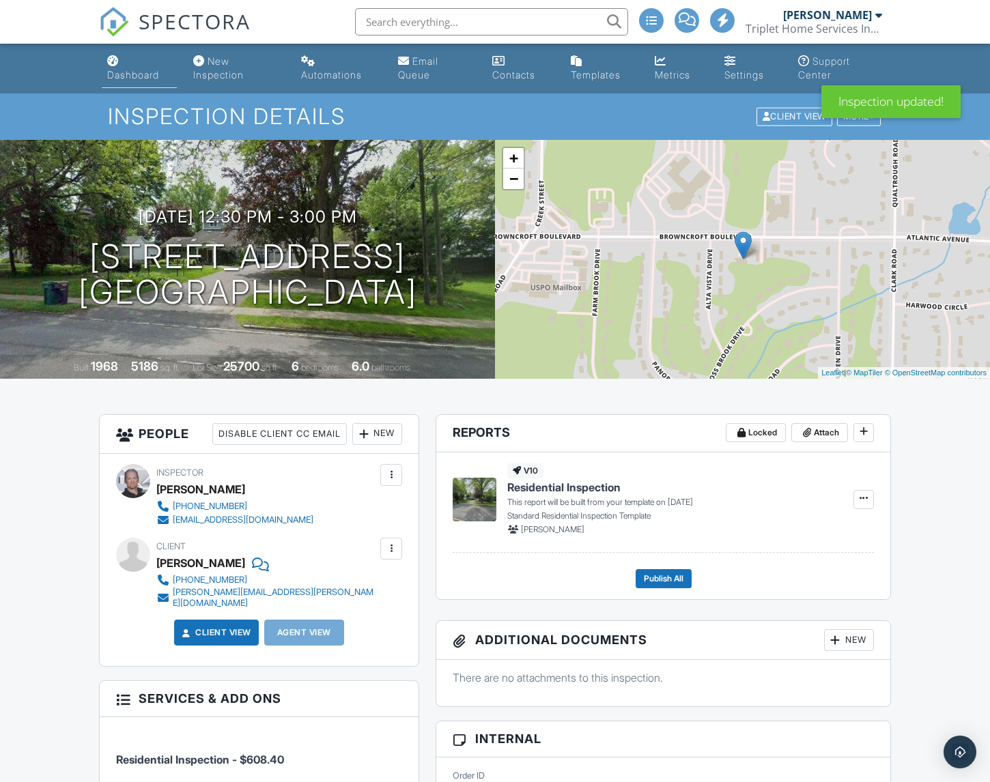
click at [139, 72] on div "Dashboard" at bounding box center [133, 75] width 52 height 12
